Goal: Task Accomplishment & Management: Complete application form

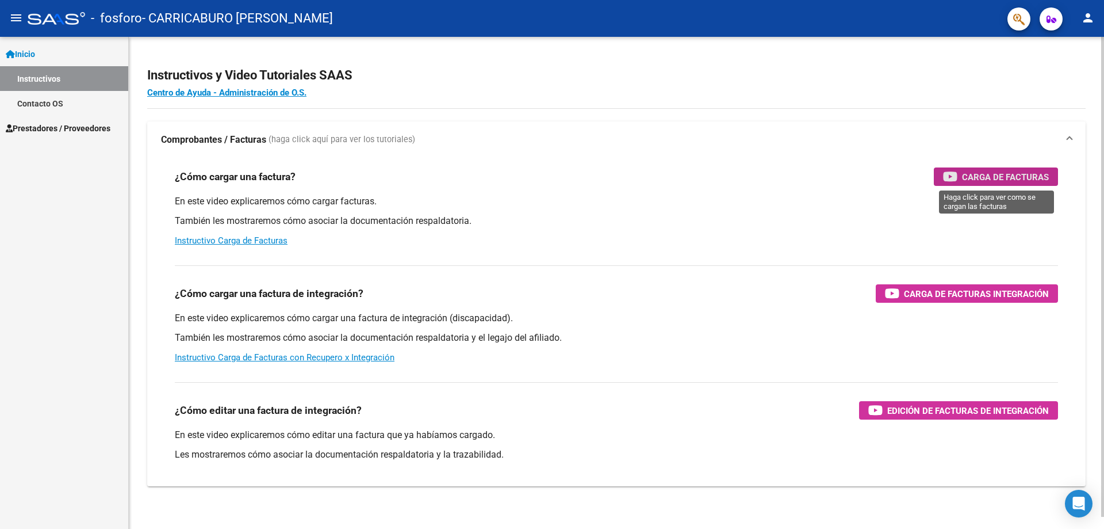
click at [1005, 181] on span "Carga de Facturas" at bounding box center [1005, 177] width 87 height 14
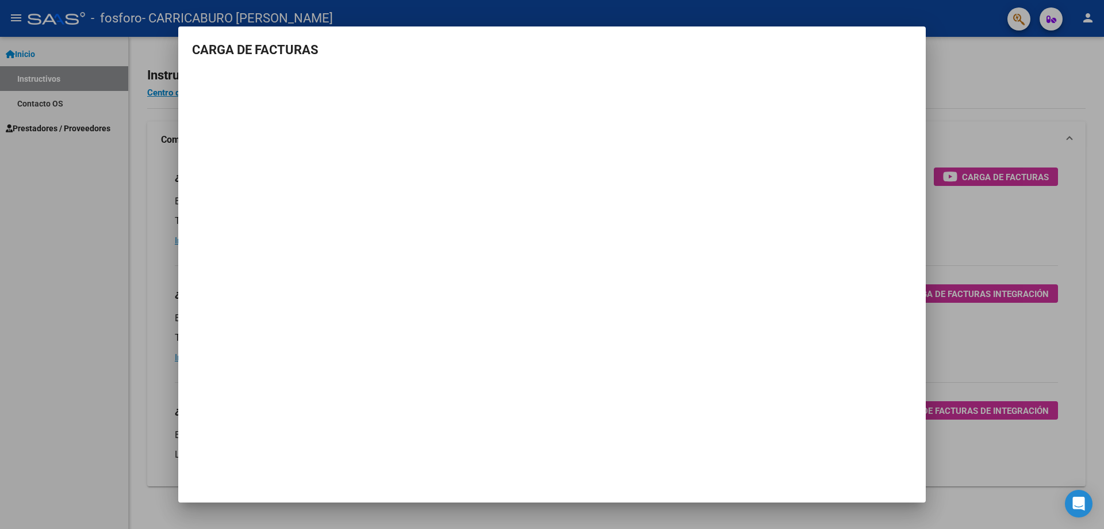
click at [63, 238] on div at bounding box center [552, 264] width 1104 height 529
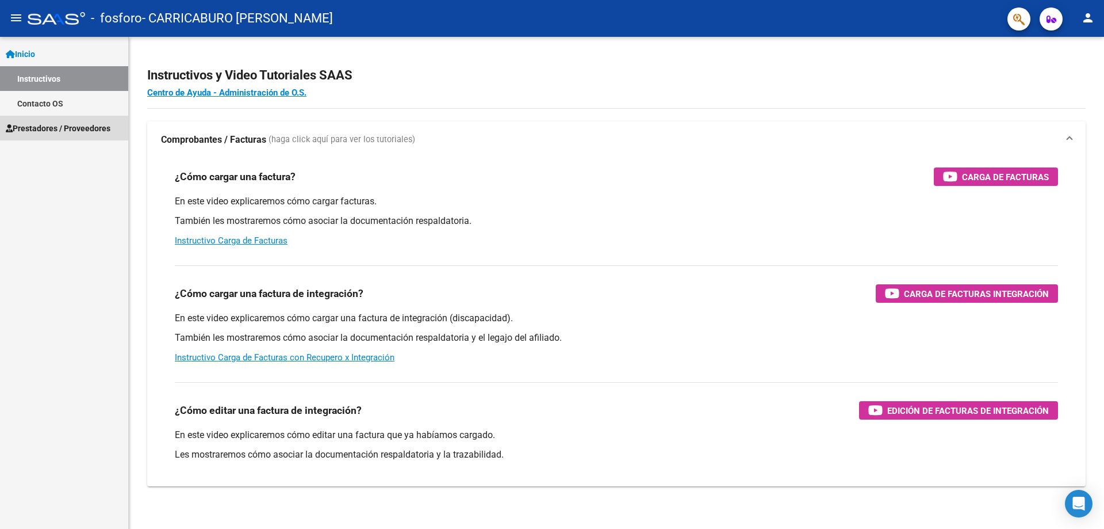
click at [70, 129] on span "Prestadores / Proveedores" at bounding box center [58, 128] width 105 height 13
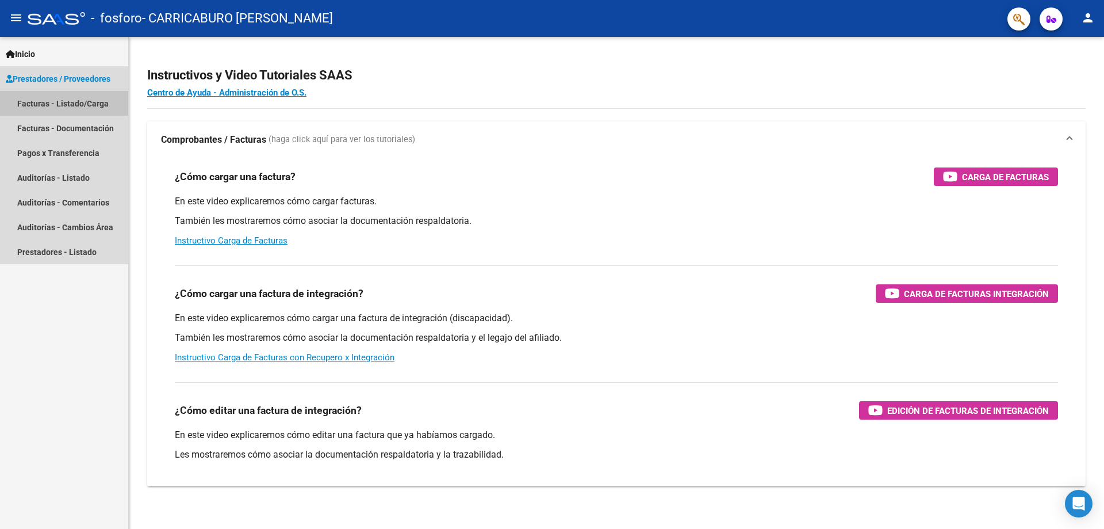
click at [68, 106] on link "Facturas - Listado/Carga" at bounding box center [64, 103] width 128 height 25
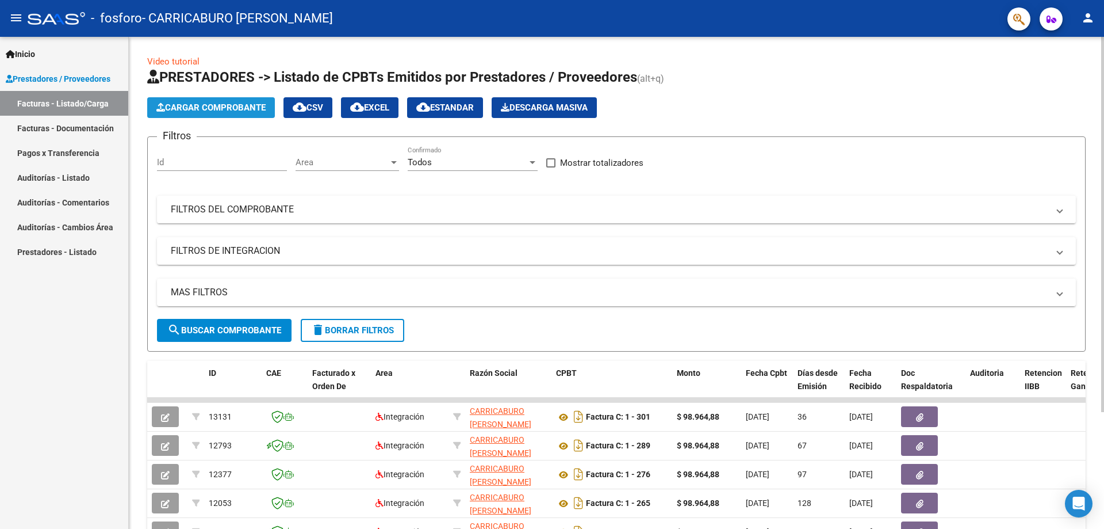
click at [203, 109] on span "Cargar Comprobante" at bounding box center [210, 107] width 109 height 10
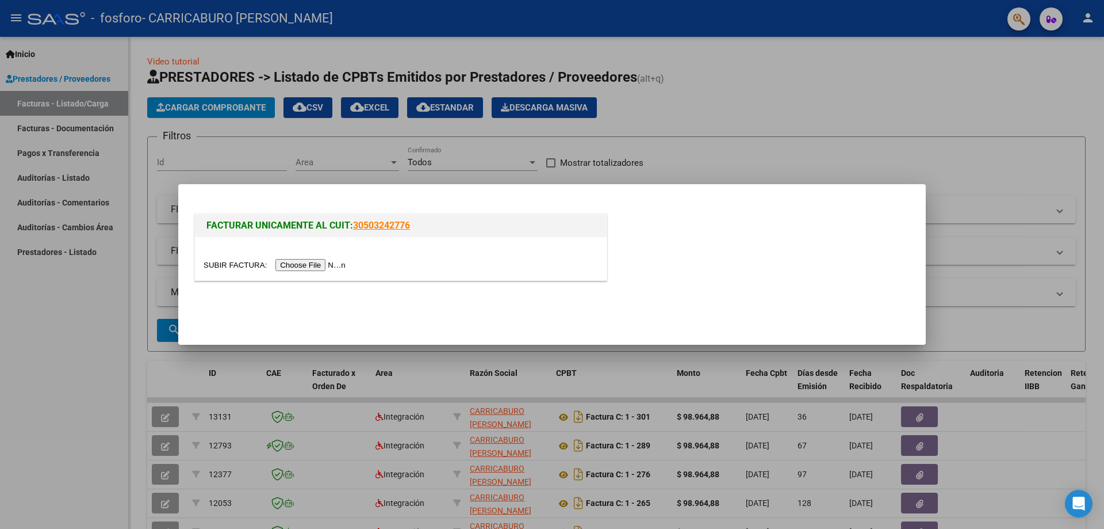
click at [321, 263] on input "file" at bounding box center [277, 265] width 146 height 12
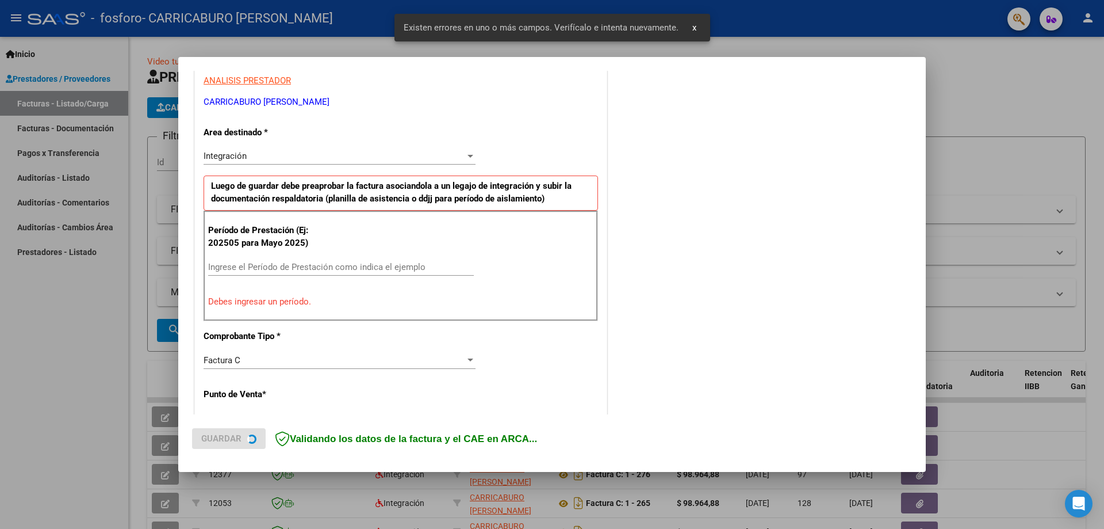
scroll to position [229, 0]
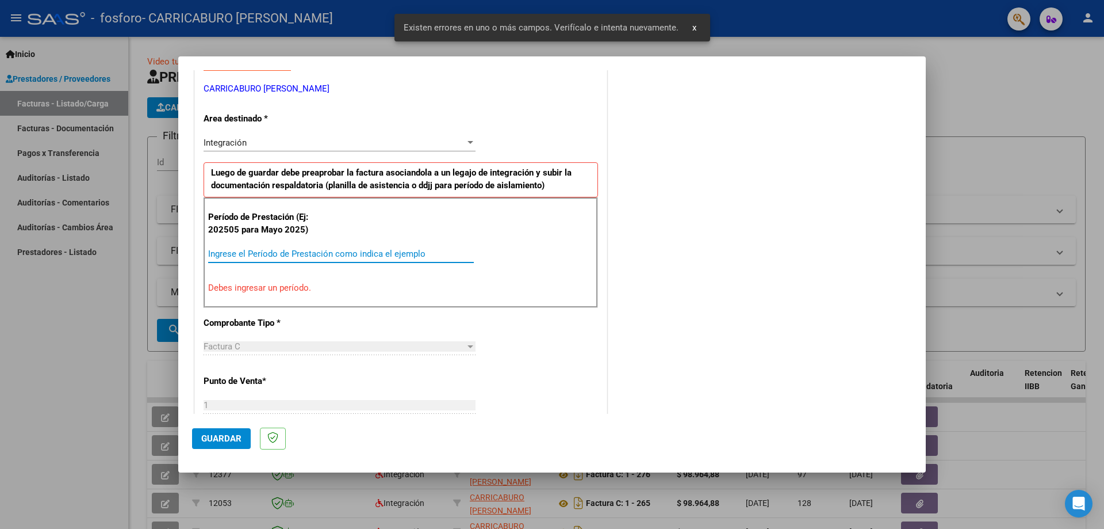
click at [262, 253] on input "Ingrese el Período de Prestación como indica el ejemplo" at bounding box center [341, 253] width 266 height 10
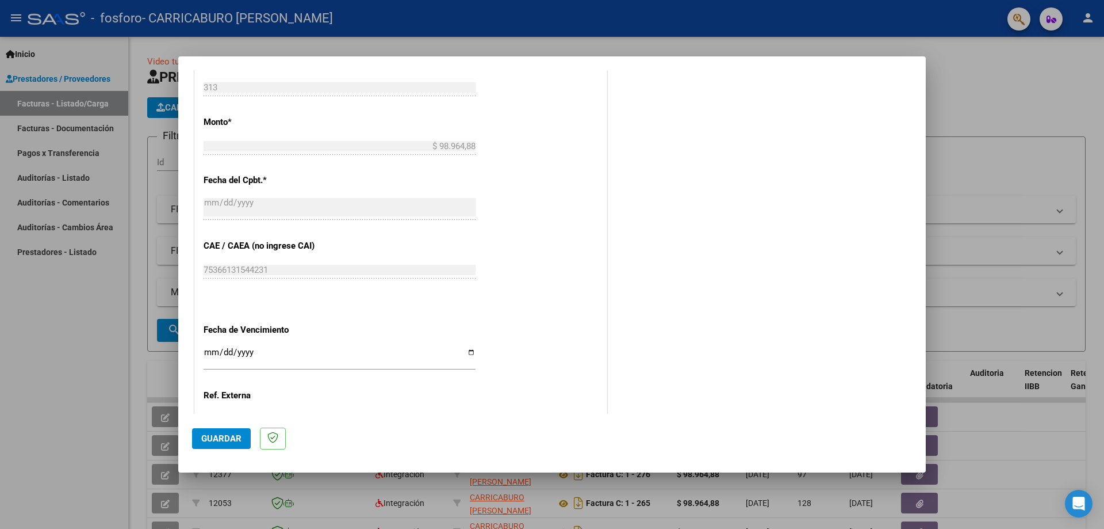
scroll to position [554, 0]
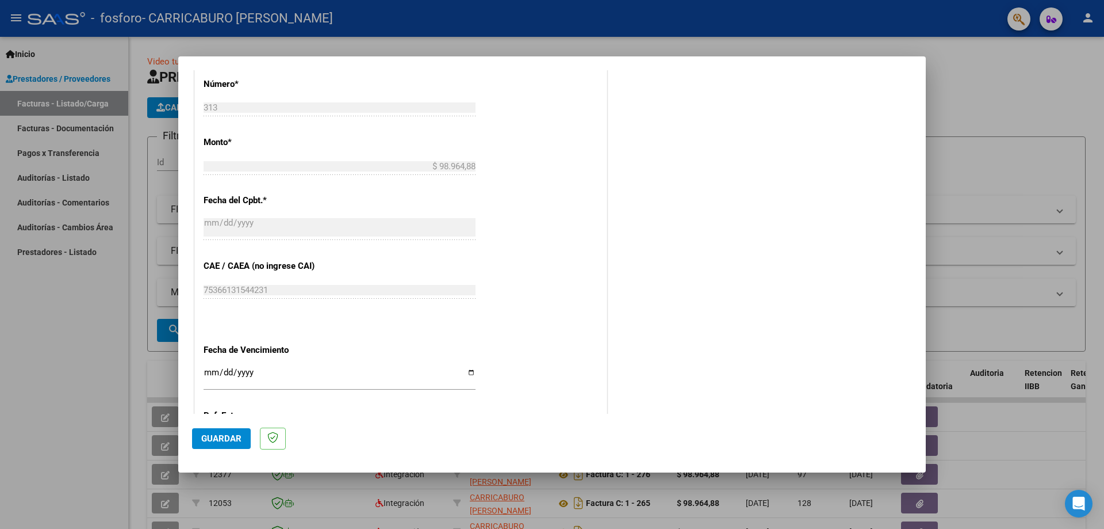
type input "202508"
click at [255, 284] on div "75366131544231 Ingresar el CAE o CAEA (no ingrese CAI)" at bounding box center [340, 289] width 272 height 17
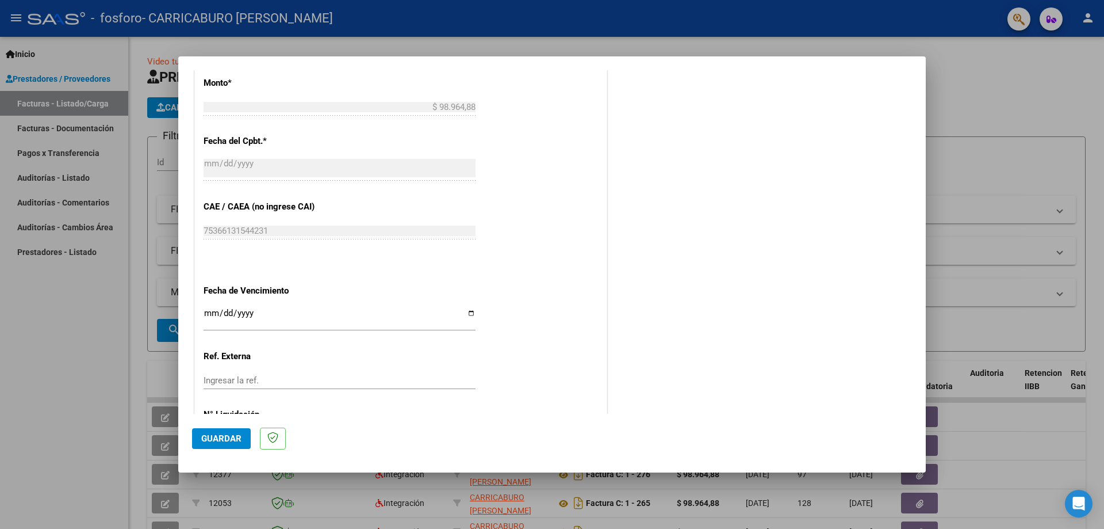
scroll to position [669, 0]
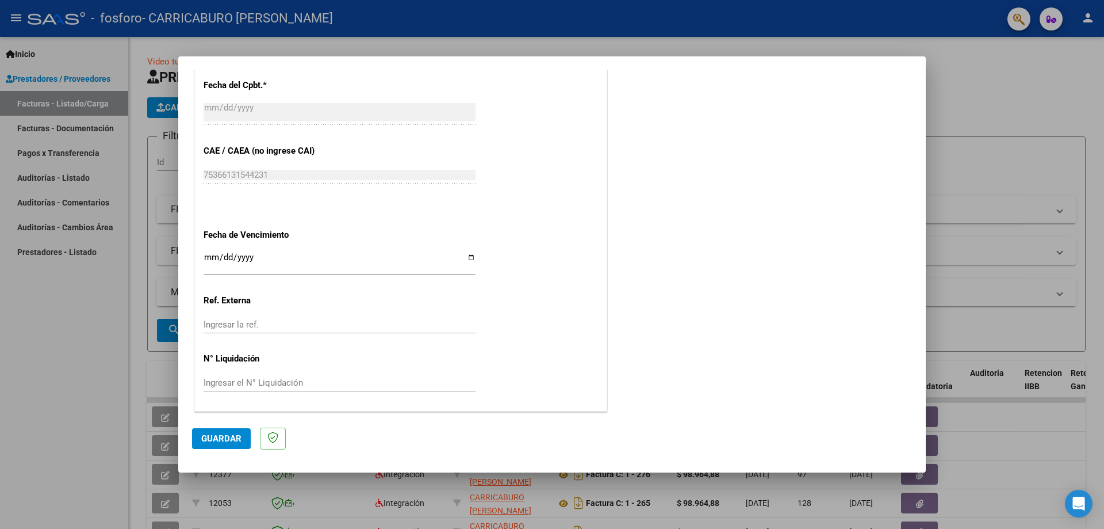
click at [469, 257] on input "Ingresar la fecha" at bounding box center [340, 262] width 272 height 18
type input "[DATE]"
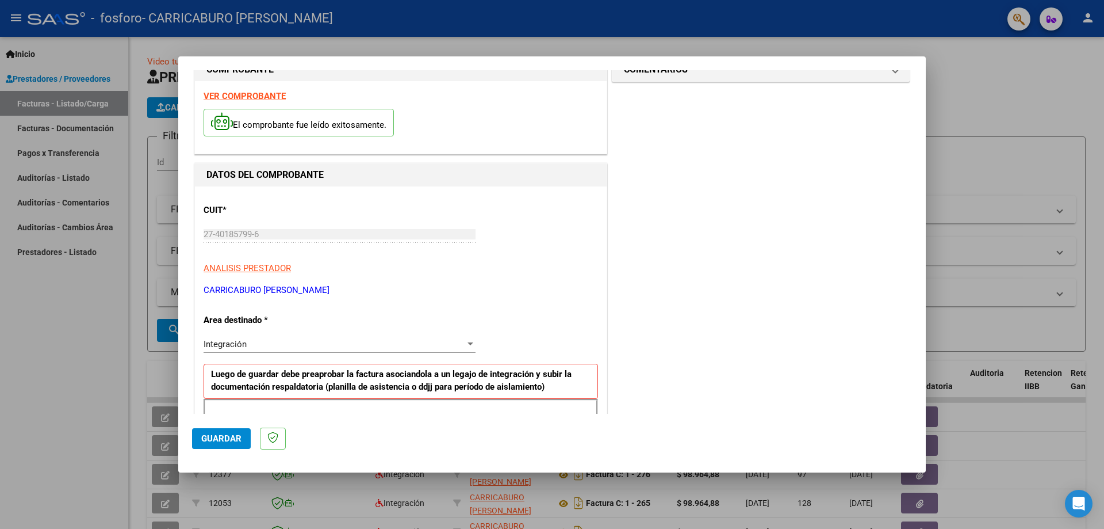
scroll to position [0, 0]
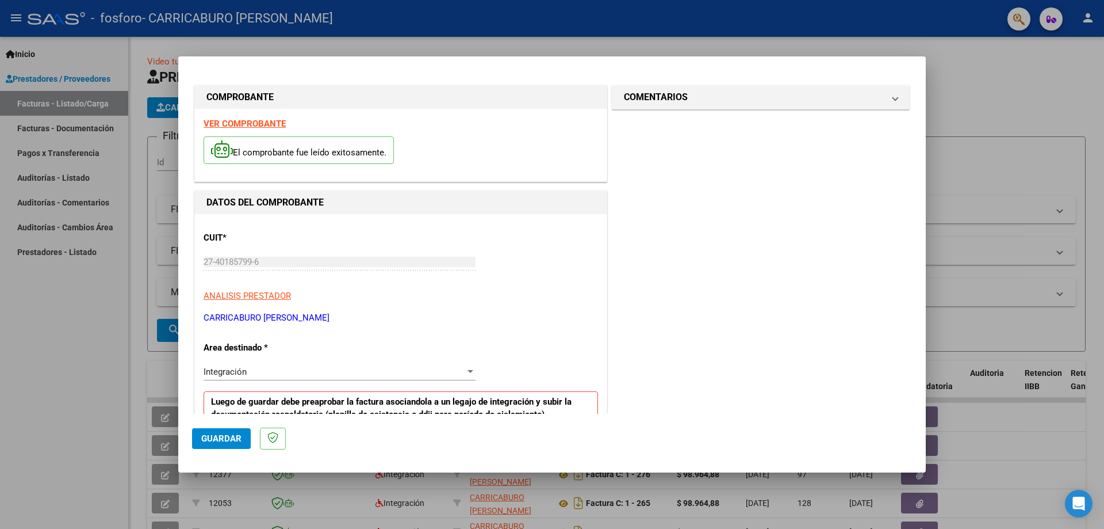
click at [227, 437] on span "Guardar" at bounding box center [221, 438] width 40 height 10
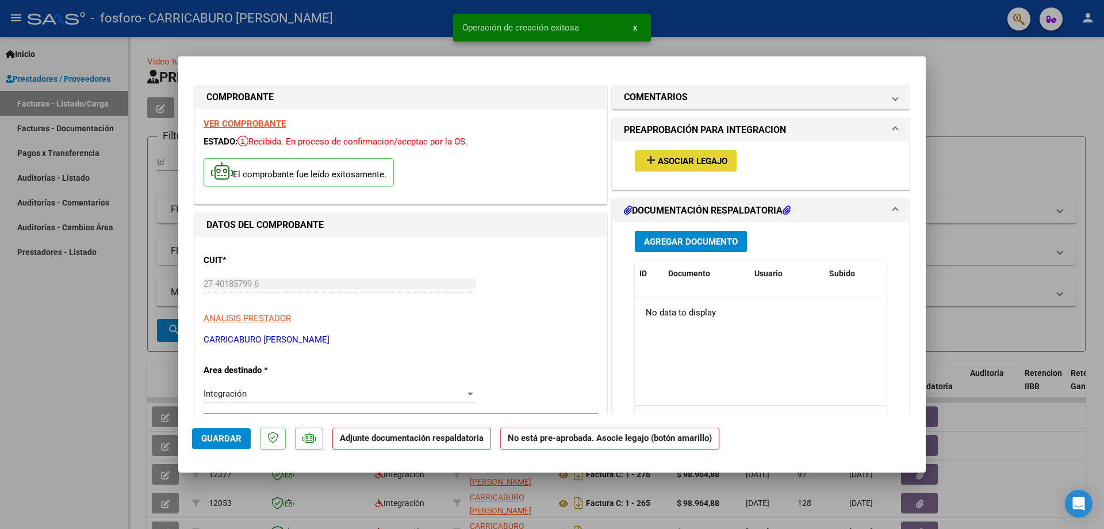
click at [684, 162] on span "Asociar Legajo" at bounding box center [693, 161] width 70 height 10
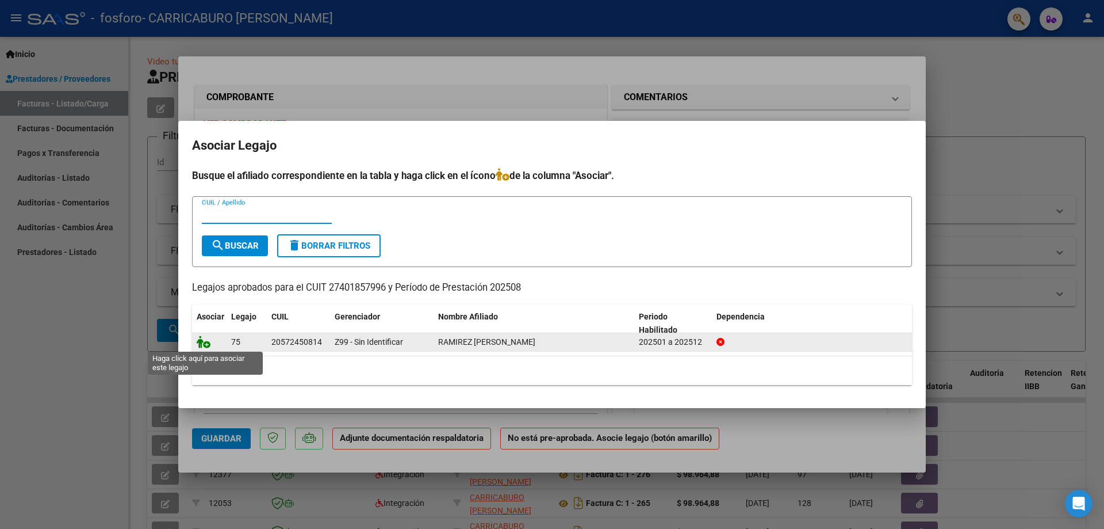
click at [206, 343] on icon at bounding box center [204, 341] width 14 height 13
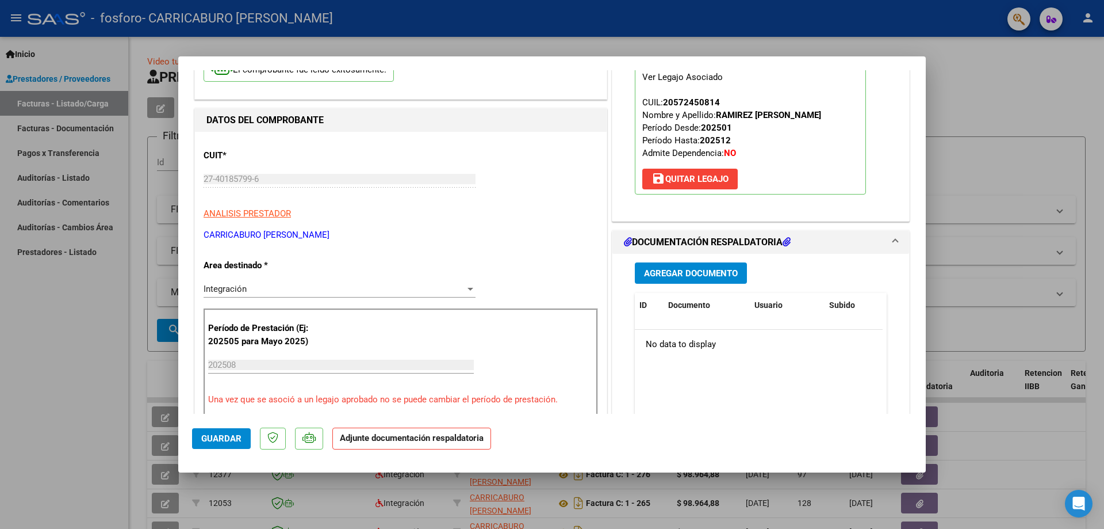
scroll to position [115, 0]
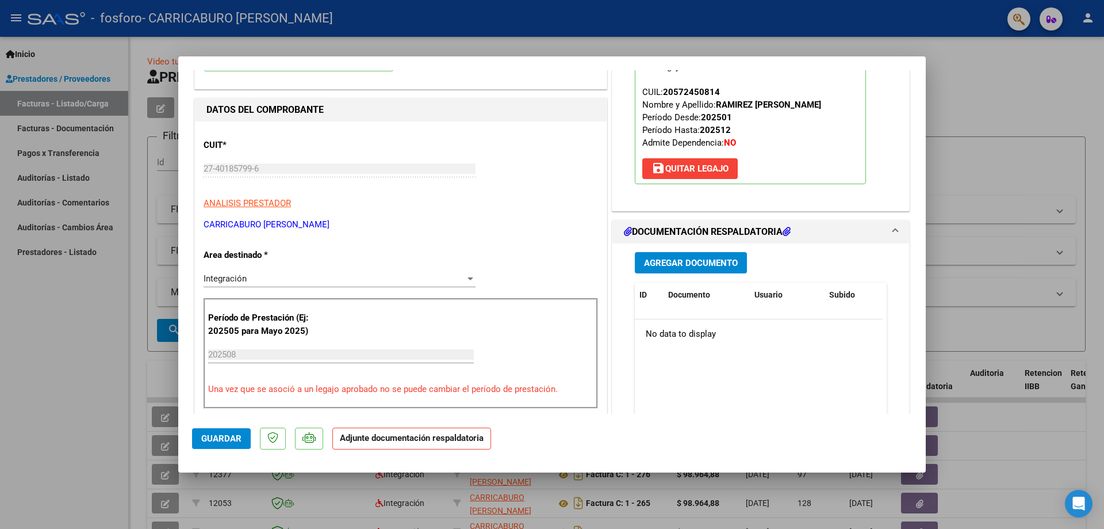
click at [682, 255] on button "Agregar Documento" at bounding box center [691, 262] width 112 height 21
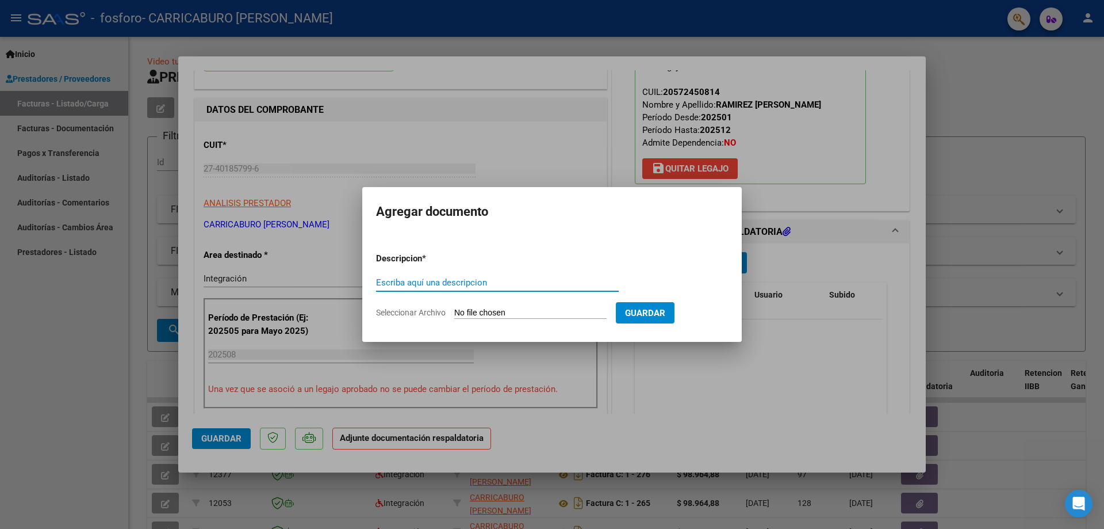
click at [455, 285] on input "Escriba aquí una descripcion" at bounding box center [497, 282] width 243 height 10
type input "Planilla de Asistencia Agosto 2025"
click at [497, 313] on input "Seleccionar Archivo" at bounding box center [530, 313] width 152 height 11
type input "C:\fakepath\Planilla [DATE]. [PERSON_NAME] .pdf"
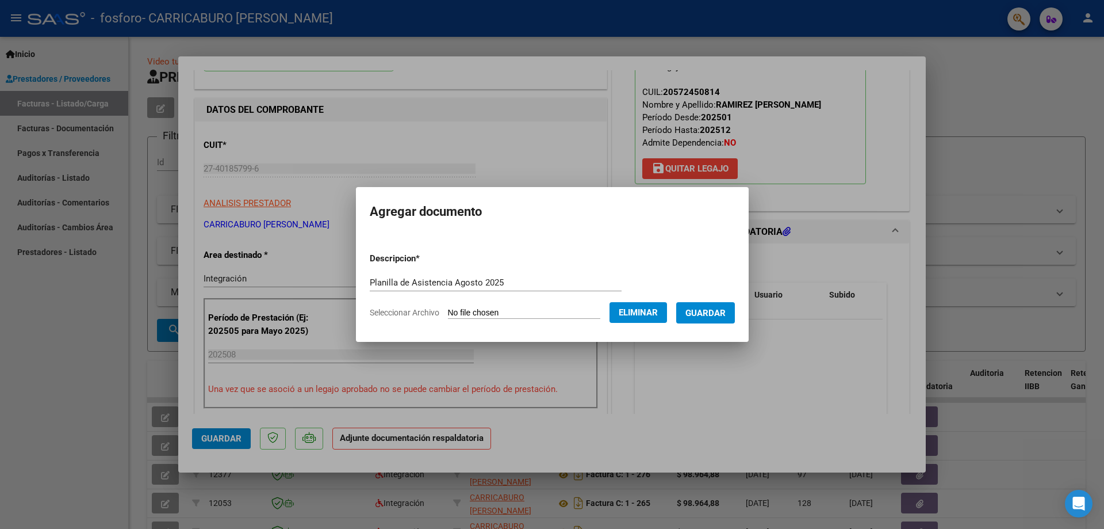
click at [712, 311] on span "Guardar" at bounding box center [706, 313] width 40 height 10
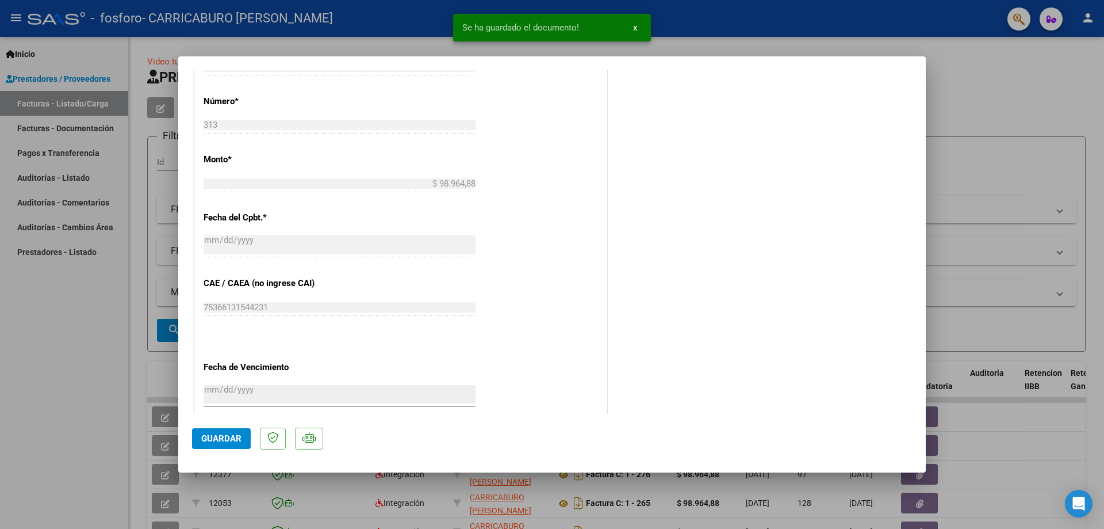
scroll to position [686, 0]
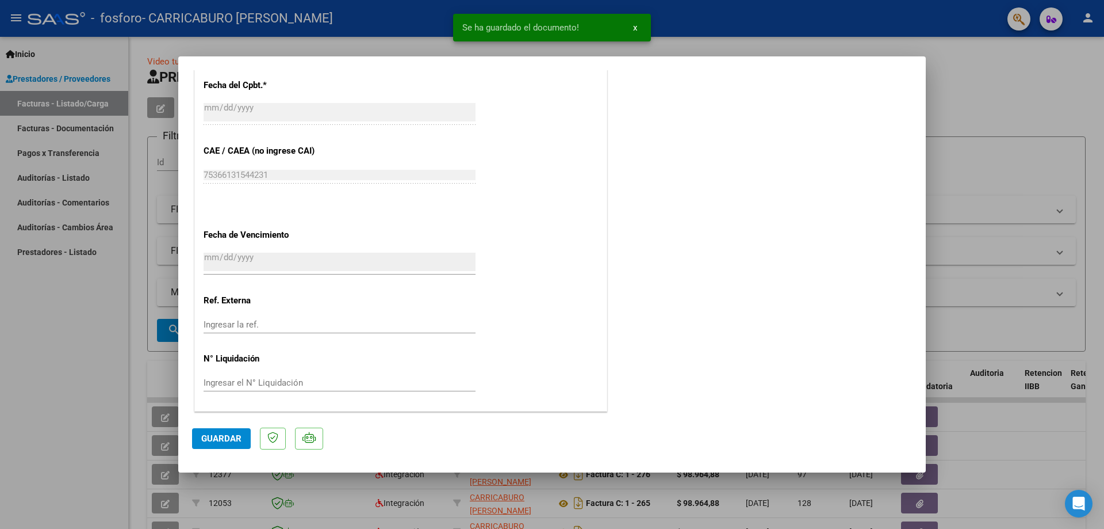
click at [213, 437] on span "Guardar" at bounding box center [221, 438] width 40 height 10
click at [63, 407] on div at bounding box center [552, 264] width 1104 height 529
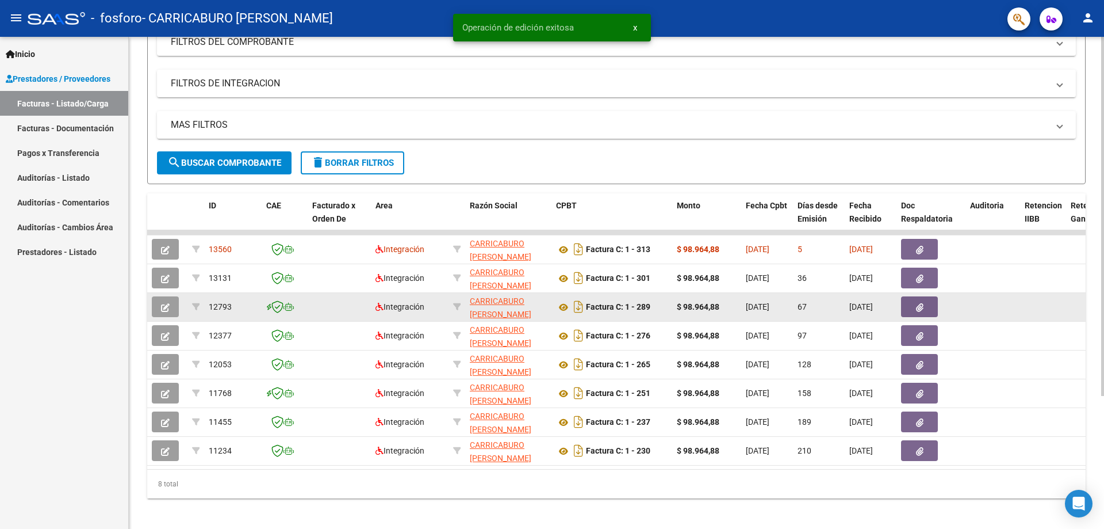
scroll to position [173, 0]
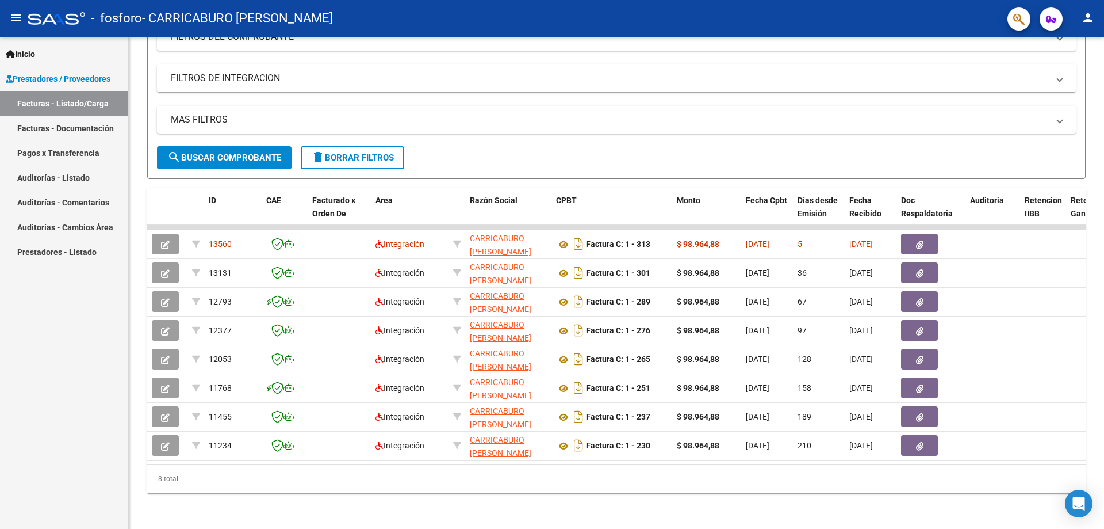
click at [100, 357] on div "Inicio Instructivos Contacto OS Prestadores / Proveedores Facturas - Listado/Ca…" at bounding box center [64, 283] width 128 height 492
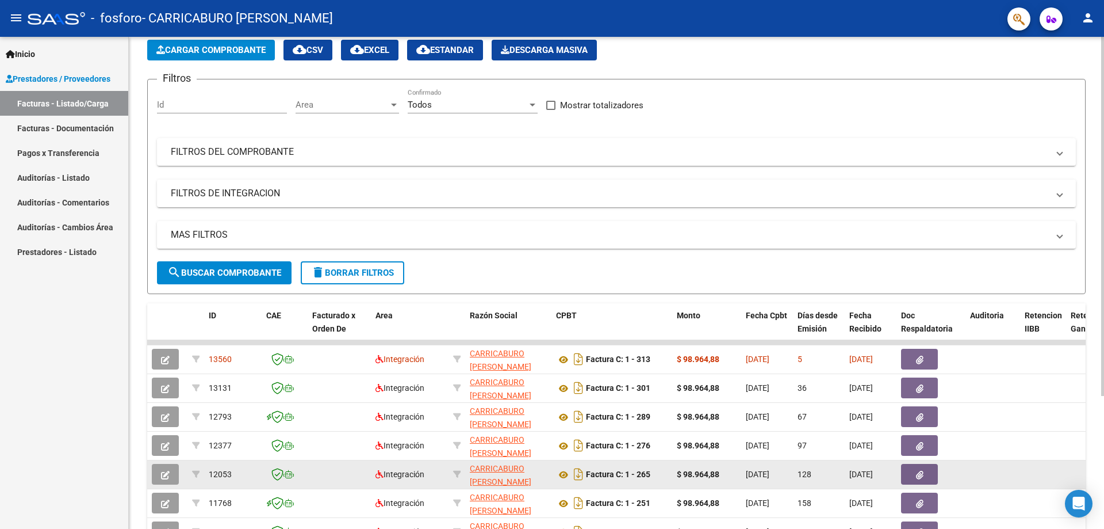
scroll to position [0, 0]
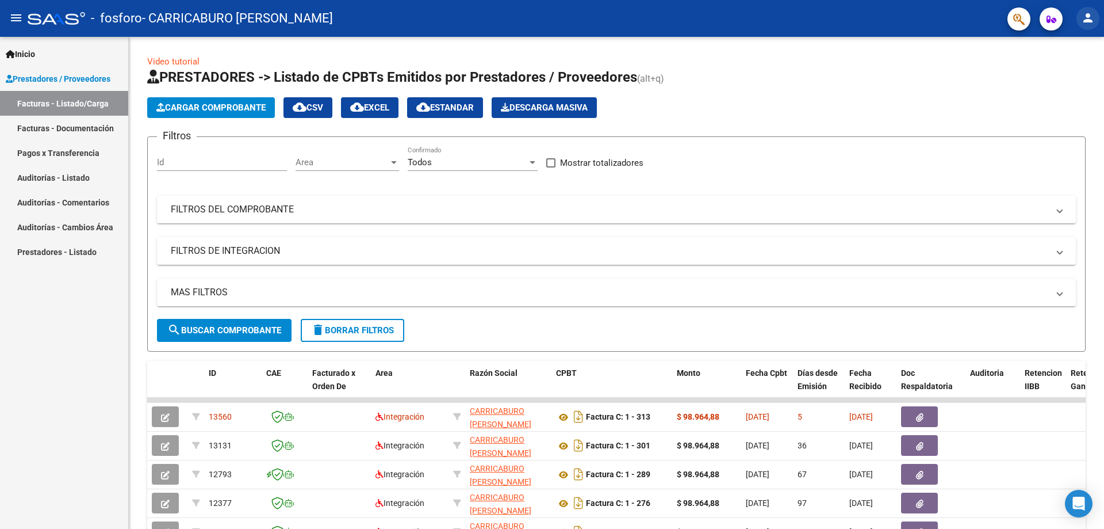
click at [1087, 15] on mat-icon "person" at bounding box center [1088, 18] width 14 height 14
click at [1058, 79] on button "exit_to_app Salir" at bounding box center [1065, 76] width 70 height 28
